Goal: Transaction & Acquisition: Purchase product/service

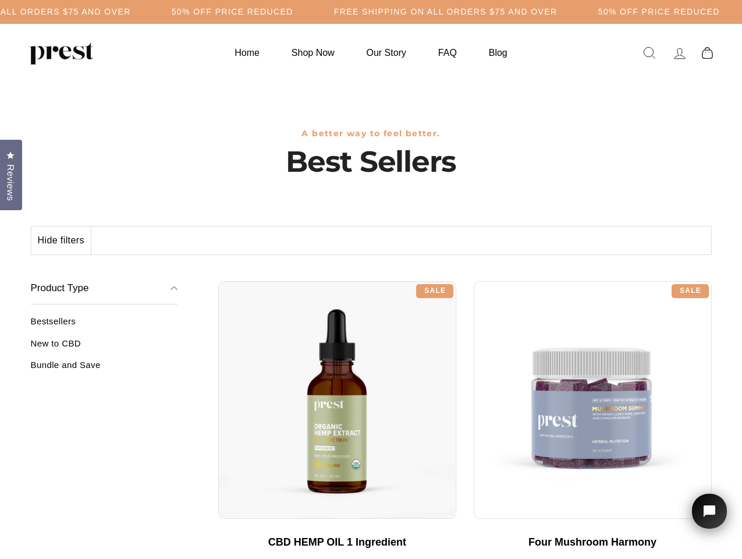
click at [371, 279] on div "**********" at bounding box center [465, 276] width 494 height 9
click at [371, 12] on h5 "Free Shipping on all orders $75 and over" at bounding box center [446, 12] width 224 height 10
click at [62, 240] on button "Hide filters" at bounding box center [61, 240] width 60 height 28
click at [218, 348] on div at bounding box center [337, 400] width 238 height 238
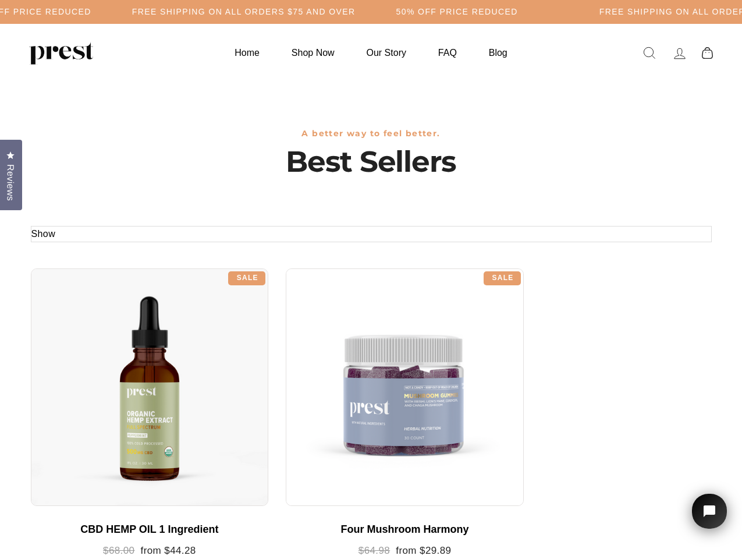
click at [104, 369] on div at bounding box center [150, 387] width 238 height 238
click at [11, 174] on span "Reviews" at bounding box center [10, 182] width 15 height 37
click at [710, 511] on icon "Open chat widget" at bounding box center [716, 511] width 18 height 18
